Goal: Find specific page/section: Find specific page/section

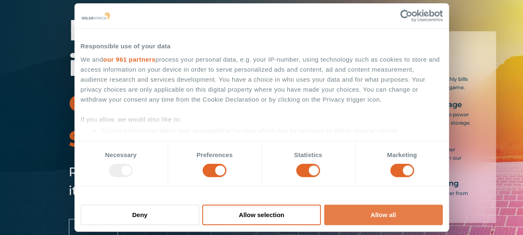
click at [387, 213] on button "Allow all" at bounding box center [383, 214] width 119 height 20
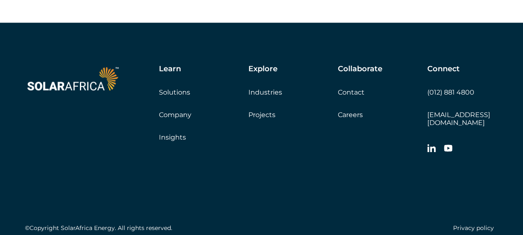
scroll to position [2414, 0]
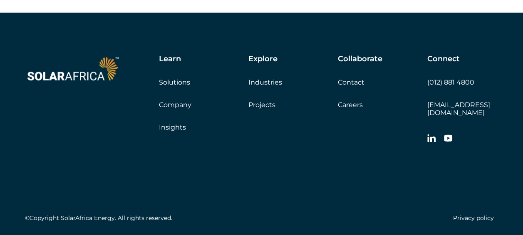
click at [261, 109] on link "Projects" at bounding box center [261, 105] width 27 height 8
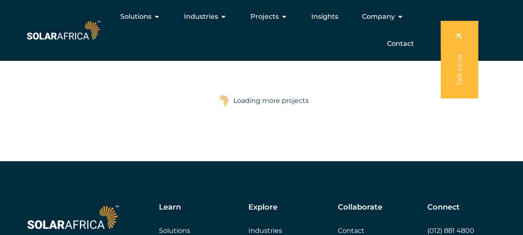
scroll to position [1124, 0]
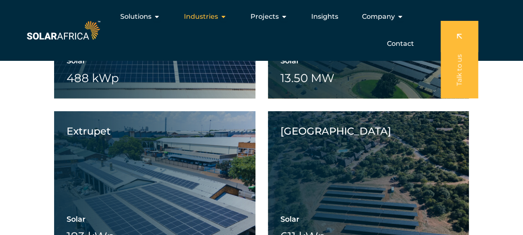
click at [213, 17] on span "Industries" at bounding box center [201, 17] width 34 height 10
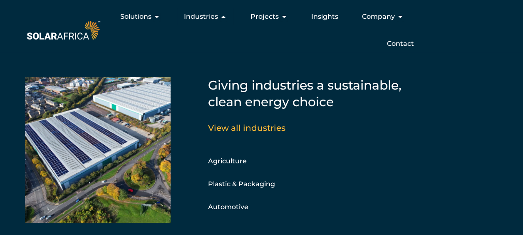
scroll to position [791, 0]
